Goal: Task Accomplishment & Management: Manage account settings

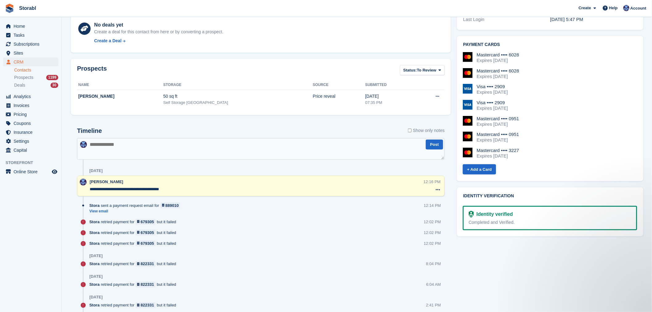
click at [190, 145] on textarea at bounding box center [260, 149] width 367 height 22
click at [40, 208] on aside "Home Tasks Subscriptions Subscriptions Subscriptions Contracts Price increases …" at bounding box center [30, 157] width 61 height 281
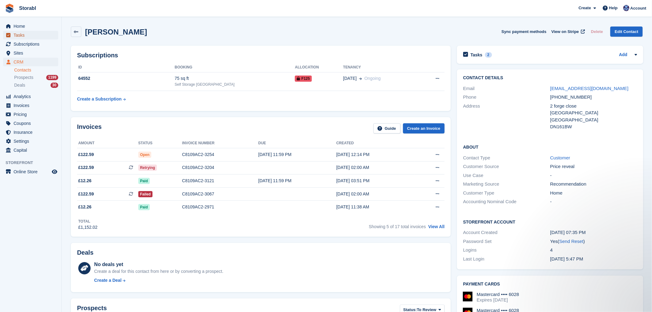
click at [35, 34] on span "Tasks" at bounding box center [32, 35] width 37 height 9
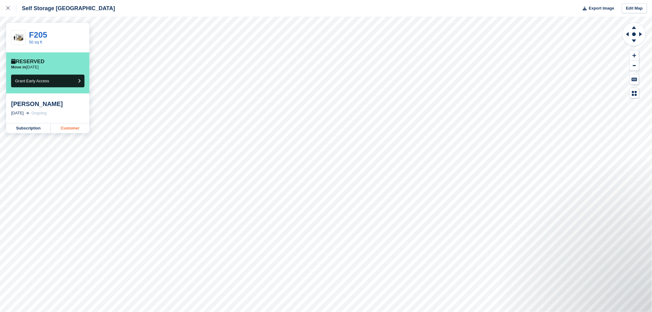
click at [81, 129] on link "Customer" at bounding box center [70, 128] width 39 height 10
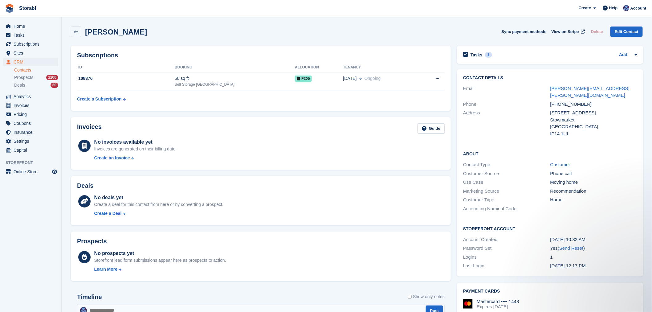
click at [334, 30] on div "[PERSON_NAME] Sync payment methods View on Stripe Delete Edit Contact" at bounding box center [357, 31] width 572 height 10
drag, startPoint x: 146, startPoint y: 33, endPoint x: 85, endPoint y: 33, distance: 61.3
click at [84, 33] on div "[PERSON_NAME] Sync payment methods View on Stripe Delete Edit Contact" at bounding box center [357, 31] width 572 height 10
click at [139, 36] on div "[PERSON_NAME] Sync payment methods View on Stripe Delete Edit Contact" at bounding box center [357, 31] width 572 height 10
drag, startPoint x: 136, startPoint y: 31, endPoint x: 87, endPoint y: 31, distance: 49.0
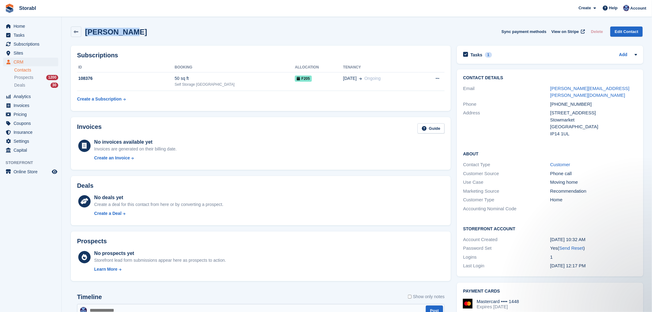
click at [87, 31] on div "[PERSON_NAME] Sync payment methods View on Stripe Delete Edit Contact" at bounding box center [357, 31] width 572 height 10
click at [118, 31] on h2 "[PERSON_NAME]" at bounding box center [116, 32] width 62 height 8
click at [150, 38] on div "[PERSON_NAME] Sync payment methods View on Stripe Delete Edit Contact" at bounding box center [357, 32] width 578 height 19
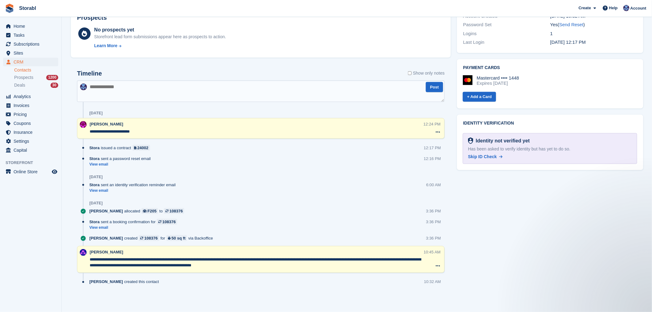
click at [281, 100] on textarea at bounding box center [260, 91] width 367 height 22
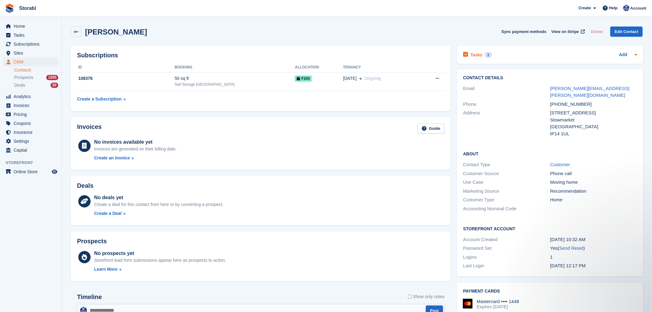
click at [503, 56] on div "Tasks 1 Add" at bounding box center [550, 55] width 174 height 8
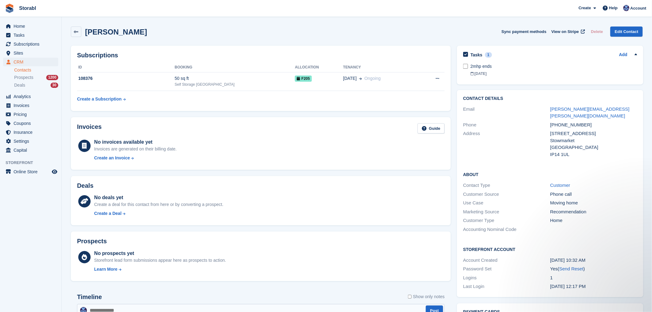
click at [503, 56] on div "Tasks 1 Add" at bounding box center [550, 55] width 174 height 8
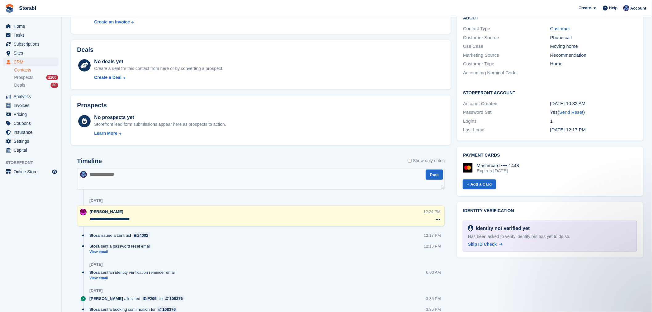
scroll to position [223, 0]
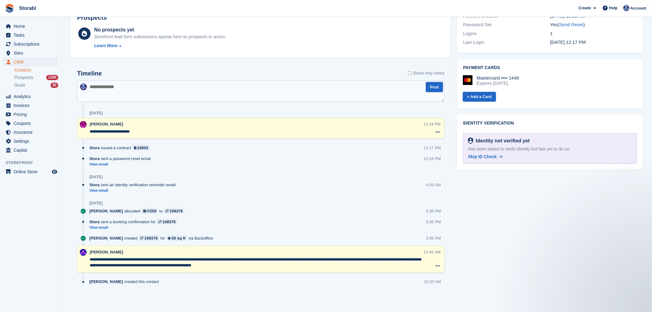
click at [198, 97] on textarea at bounding box center [260, 91] width 367 height 22
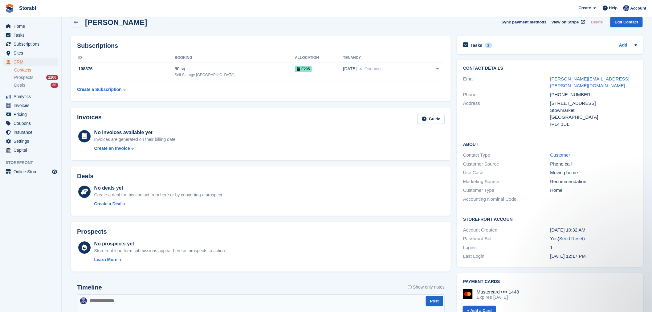
scroll to position [0, 0]
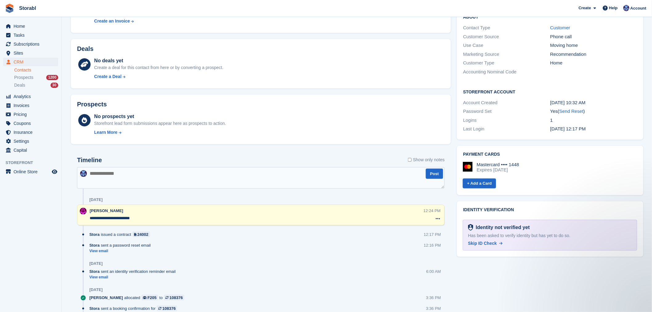
click at [168, 180] on textarea at bounding box center [260, 178] width 367 height 22
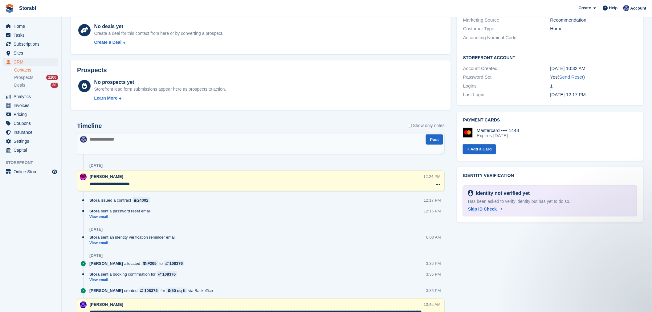
click at [100, 147] on textarea at bounding box center [260, 144] width 367 height 22
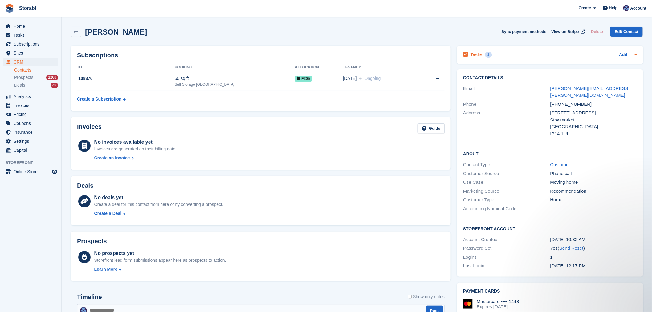
click at [504, 57] on div "Tasks 1 Add" at bounding box center [550, 55] width 174 height 8
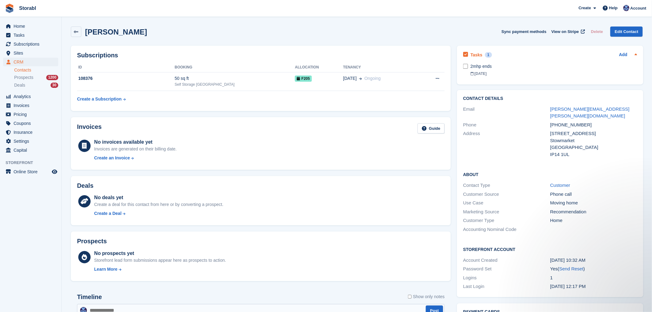
click at [550, 56] on div "Tasks 1 Add" at bounding box center [550, 55] width 174 height 8
